Goal: Navigation & Orientation: Find specific page/section

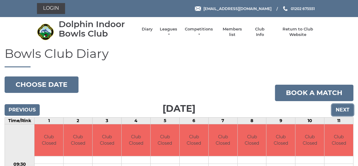
click at [336, 107] on input "Next" at bounding box center [342, 110] width 22 height 12
click at [338, 109] on input "Next" at bounding box center [342, 110] width 22 height 12
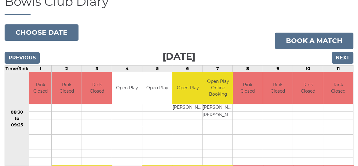
scroll to position [61, 0]
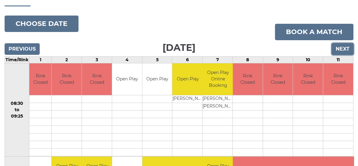
click at [339, 49] on input "Next" at bounding box center [342, 49] width 22 height 12
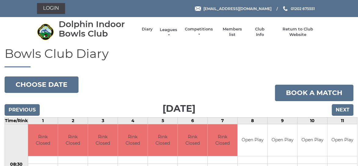
click at [168, 29] on link "Leagues" at bounding box center [168, 32] width 19 height 11
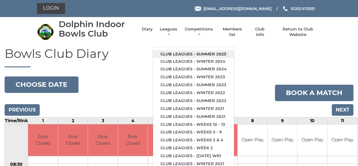
click at [183, 53] on link "Club leagues - Summer 2025" at bounding box center [193, 54] width 81 height 8
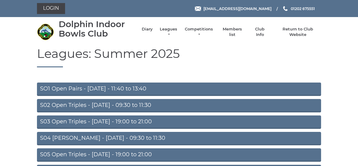
click at [122, 104] on link "S02 Open Triples - Tuesday - 09:30 to 11:30" at bounding box center [179, 105] width 284 height 13
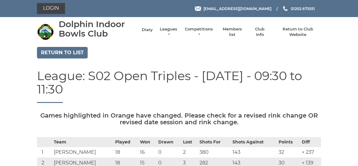
click at [148, 28] on link "Diary" at bounding box center [147, 29] width 11 height 5
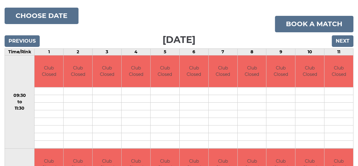
scroll to position [69, 0]
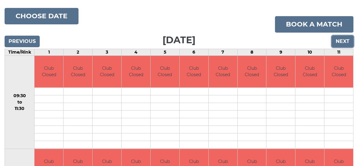
click at [341, 39] on input "Next" at bounding box center [342, 42] width 22 height 12
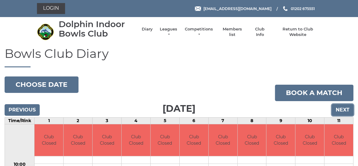
click at [340, 109] on input "Next" at bounding box center [342, 110] width 22 height 12
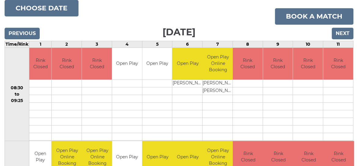
scroll to position [92, 0]
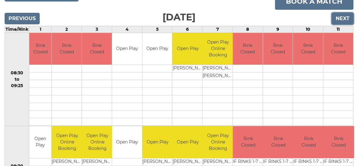
click at [343, 20] on input "Next" at bounding box center [342, 19] width 22 height 12
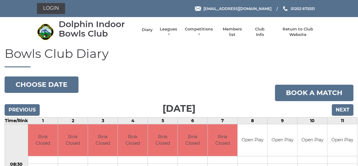
click at [147, 31] on link "Diary" at bounding box center [147, 29] width 11 height 5
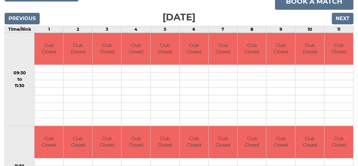
scroll to position [61, 0]
